Goal: Find specific page/section: Find specific page/section

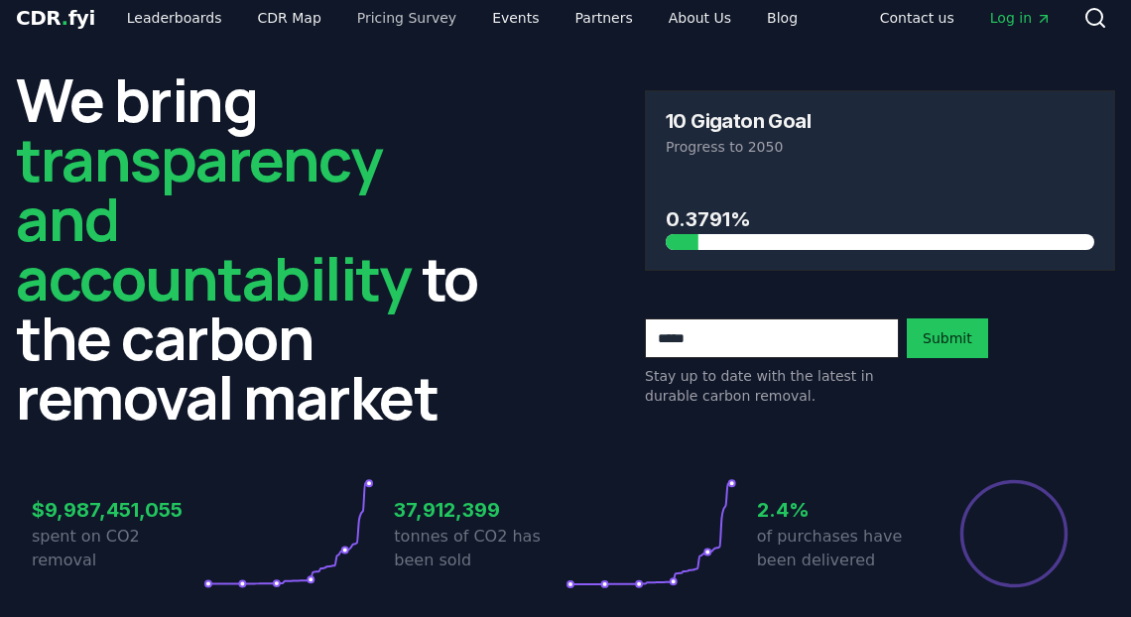
scroll to position [19, 0]
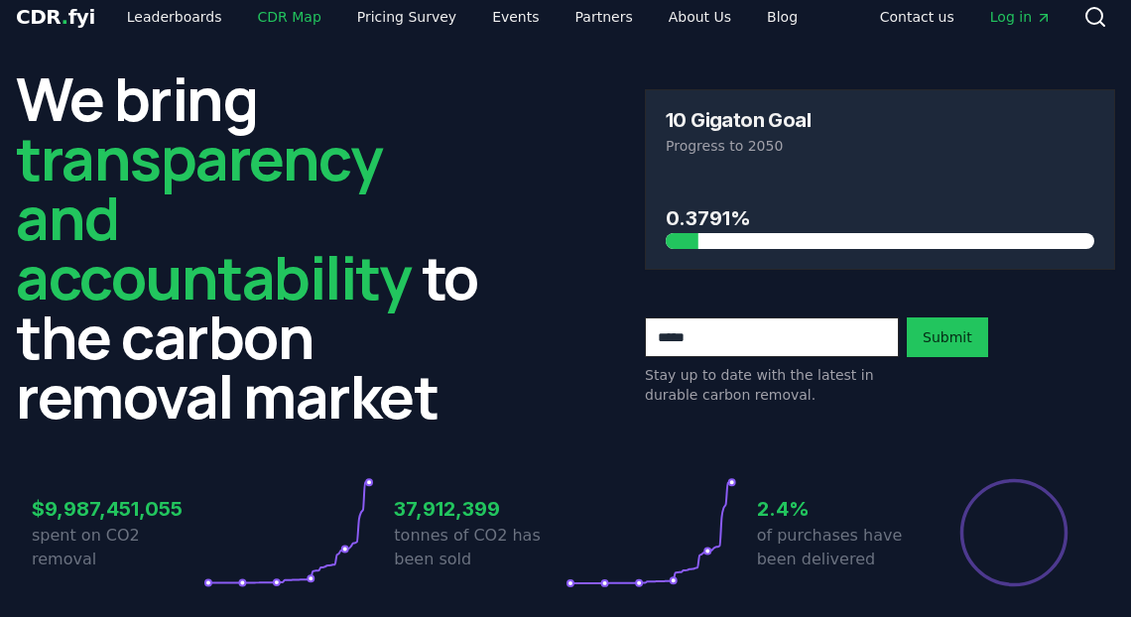
click at [284, 11] on link "CDR Map" at bounding box center [289, 17] width 95 height 36
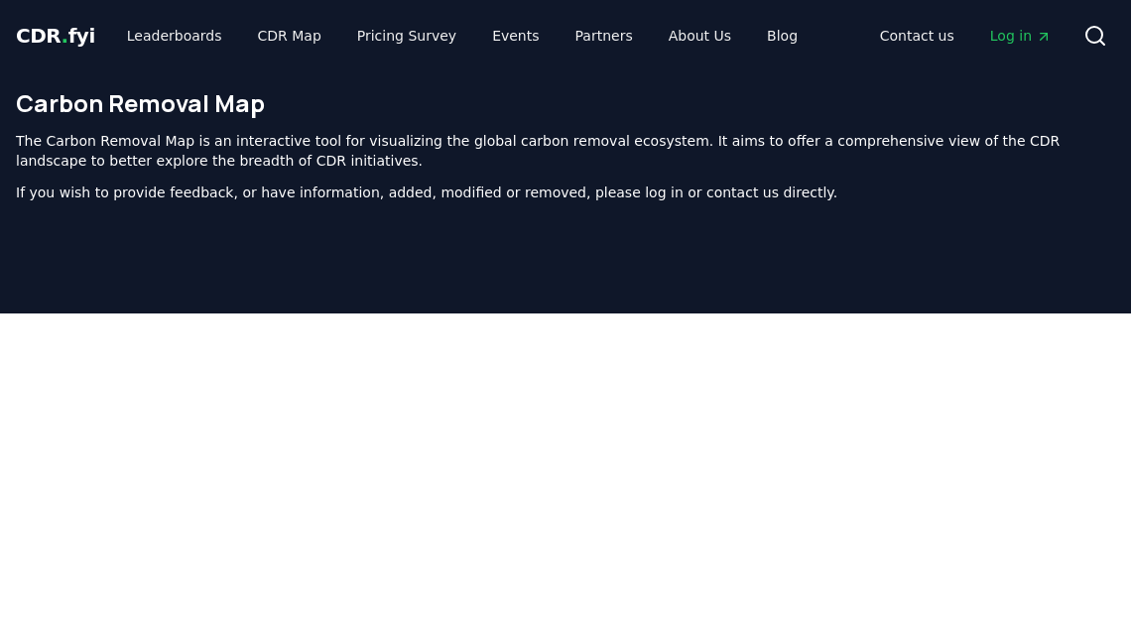
scroll to position [49, 0]
